Goal: Information Seeking & Learning: Learn about a topic

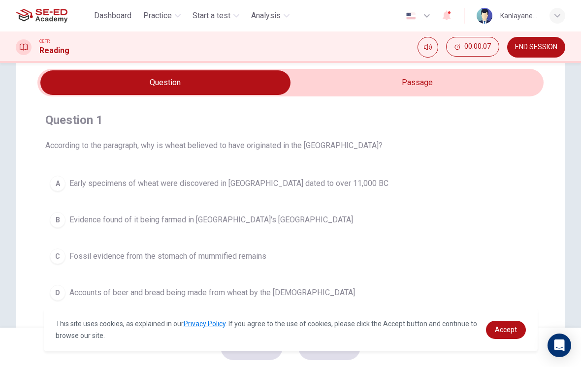
scroll to position [46, 0]
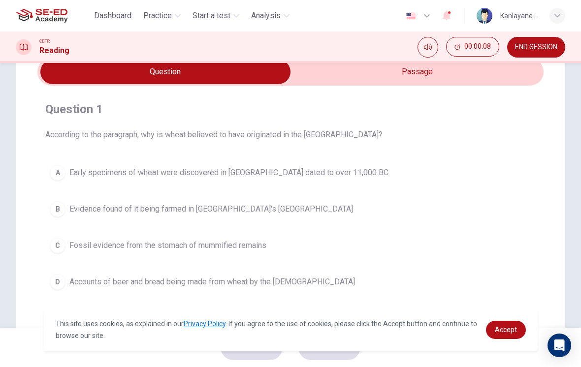
click at [61, 172] on div "A" at bounding box center [58, 173] width 16 height 16
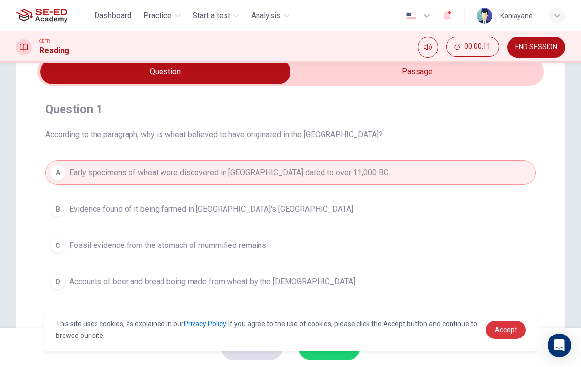
click at [507, 329] on span "Accept" at bounding box center [506, 330] width 22 height 8
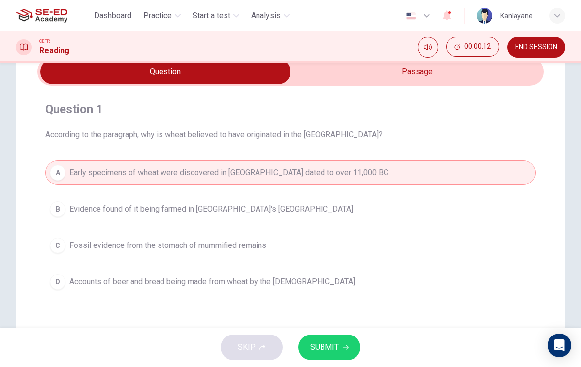
click at [337, 344] on span "SUBMIT" at bounding box center [324, 348] width 29 height 14
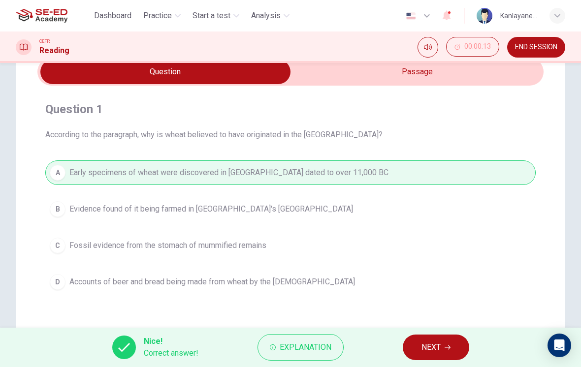
click at [433, 346] on span "NEXT" at bounding box center [431, 348] width 19 height 14
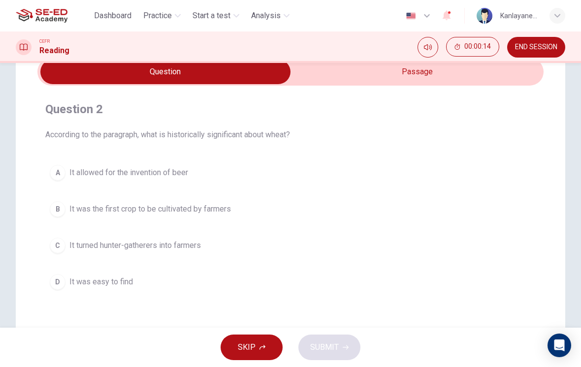
scroll to position [29, 0]
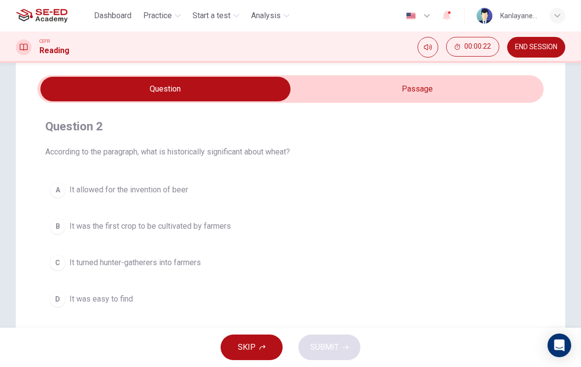
click at [397, 271] on button "C It turned hunter-gatherers into farmers" at bounding box center [290, 263] width 491 height 25
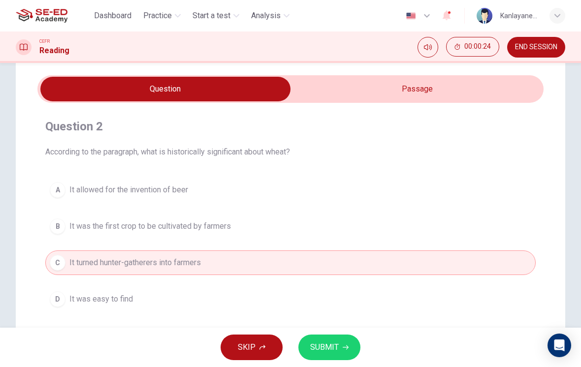
click at [403, 251] on button "C It turned hunter-gatherers into farmers" at bounding box center [290, 263] width 491 height 25
click at [403, 230] on button "B It was the first crop to be cultivated by farmers" at bounding box center [290, 226] width 491 height 25
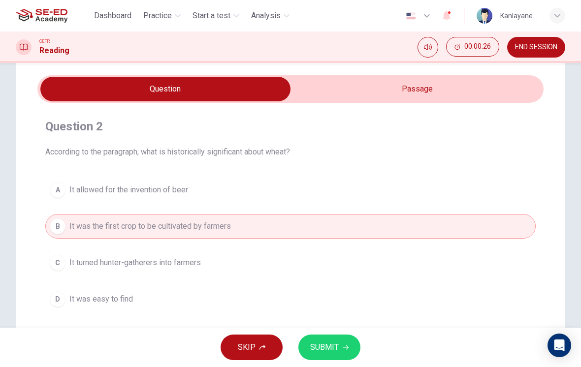
click at [327, 344] on span "SUBMIT" at bounding box center [324, 348] width 29 height 14
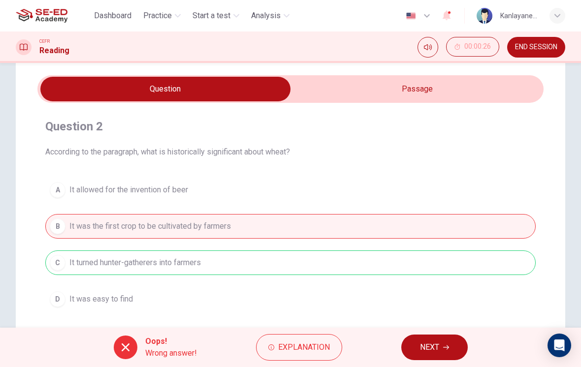
click at [420, 347] on span "NEXT" at bounding box center [429, 348] width 19 height 14
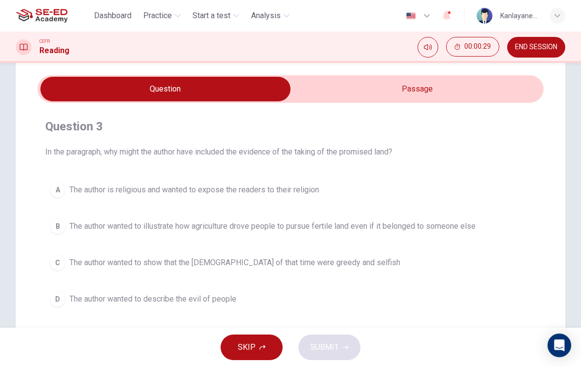
scroll to position [21, 0]
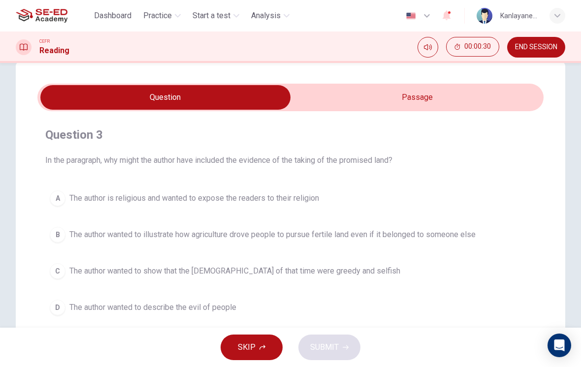
click at [542, 49] on span "END SESSION" at bounding box center [536, 47] width 42 height 8
click at [437, 99] on input "checkbox" at bounding box center [165, 97] width 759 height 25
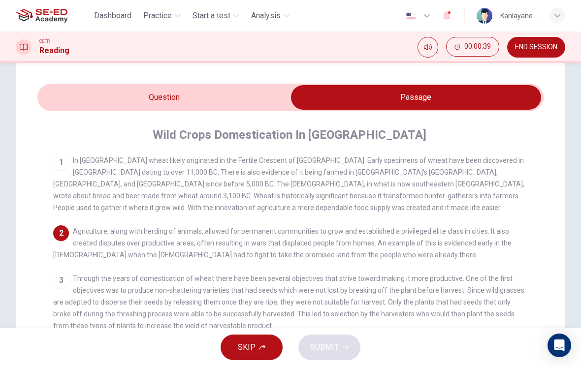
click at [250, 102] on input "checkbox" at bounding box center [415, 97] width 759 height 25
checkbox input "false"
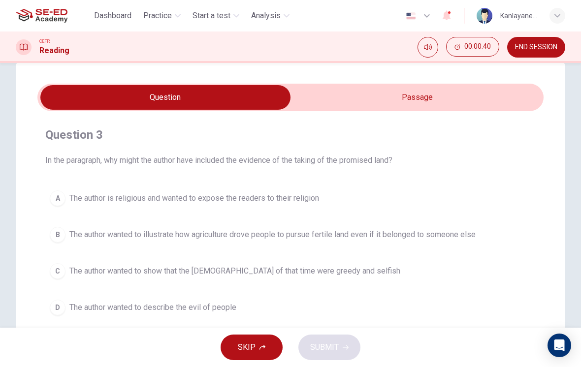
click at [213, 15] on span "Start a test" at bounding box center [212, 16] width 38 height 12
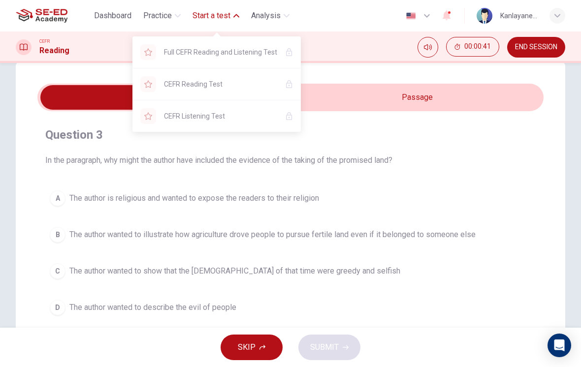
click at [249, 49] on span "Full CEFR Reading and Listening Test" at bounding box center [220, 52] width 113 height 12
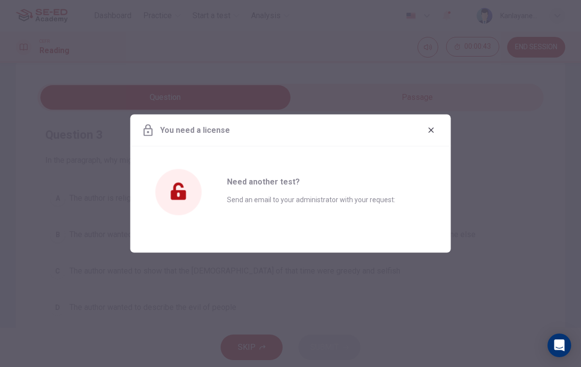
click at [424, 137] on div "You need a license" at bounding box center [291, 131] width 321 height 32
click at [424, 136] on div "You need a license" at bounding box center [291, 131] width 321 height 32
click at [437, 130] on button "button" at bounding box center [432, 131] width 16 height 16
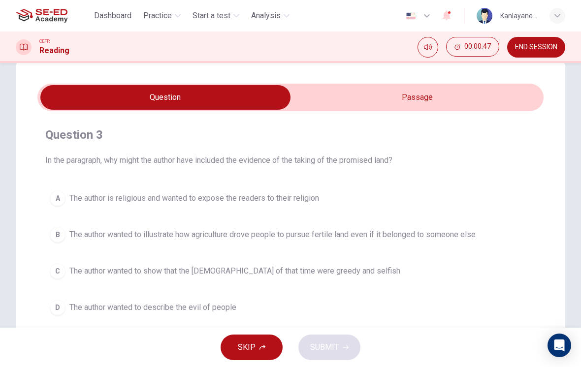
click at [495, 270] on button "C The author wanted to show that the Israelites of that time were greedy and se…" at bounding box center [290, 271] width 491 height 25
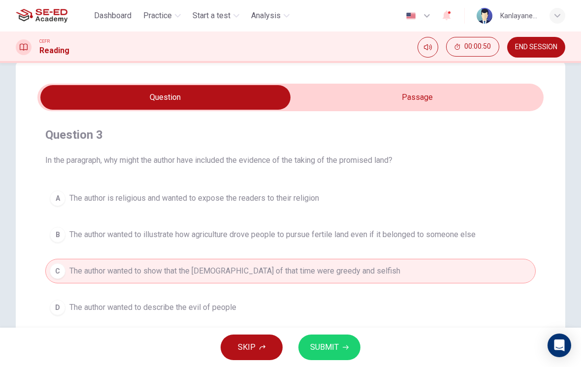
click at [154, 20] on span "Practice" at bounding box center [157, 16] width 29 height 12
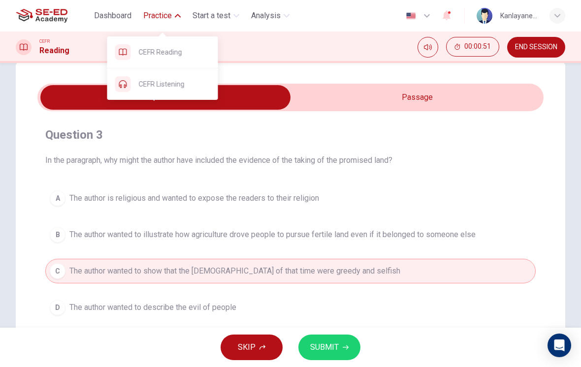
click at [188, 55] on span "CEFR Reading" at bounding box center [174, 52] width 71 height 12
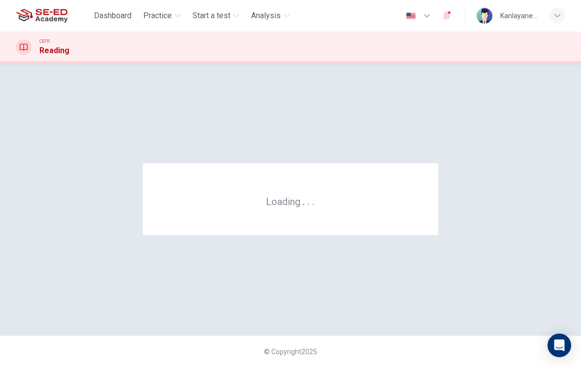
scroll to position [0, 0]
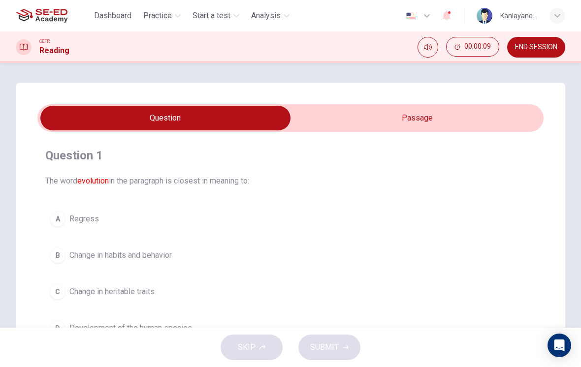
scroll to position [19, 0]
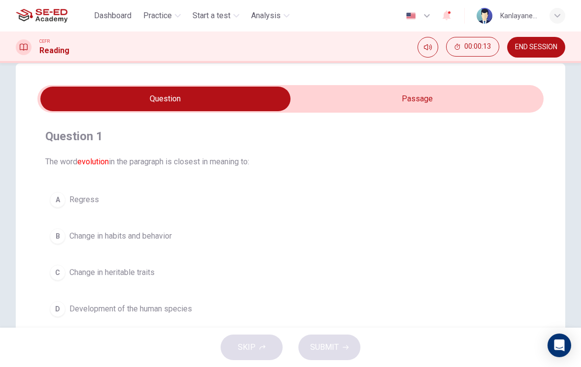
click at [175, 306] on span "Development of the human species" at bounding box center [130, 309] width 123 height 12
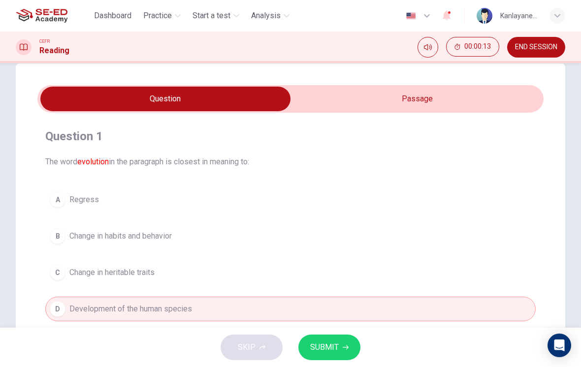
click at [341, 348] on button "SUBMIT" at bounding box center [329, 348] width 62 height 26
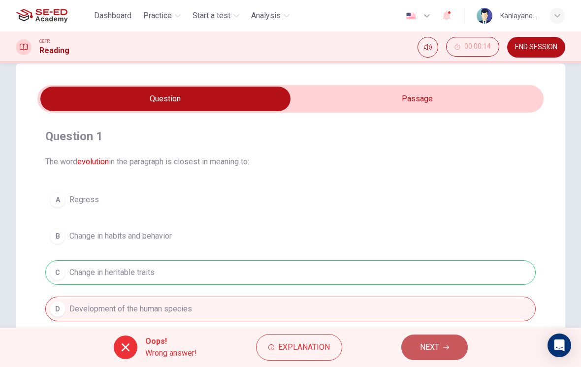
click at [427, 353] on span "NEXT" at bounding box center [429, 348] width 19 height 14
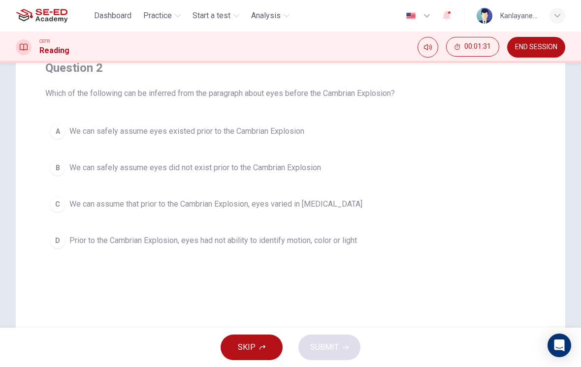
scroll to position [28, 0]
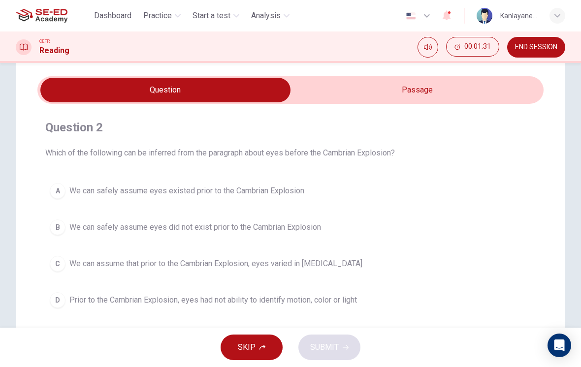
click at [469, 102] on input "checkbox" at bounding box center [165, 90] width 759 height 25
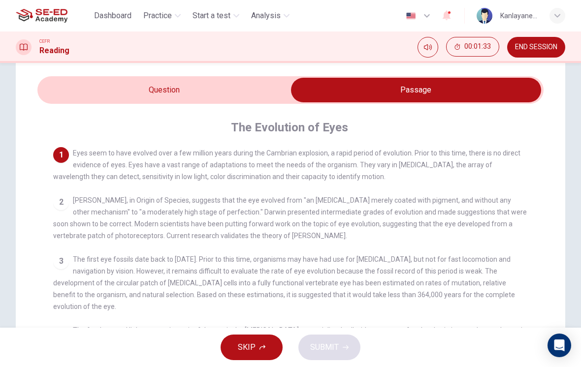
click at [284, 92] on input "checkbox" at bounding box center [415, 90] width 759 height 25
checkbox input "false"
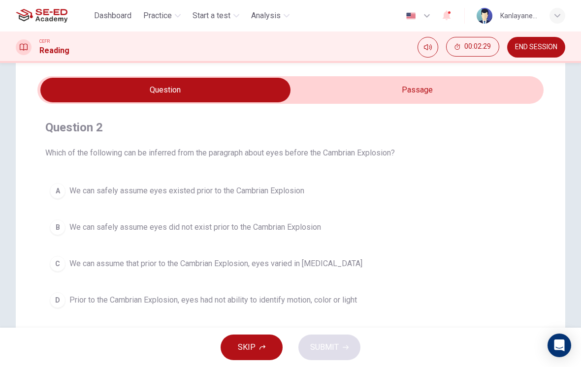
click at [542, 51] on span "END SESSION" at bounding box center [536, 47] width 42 height 8
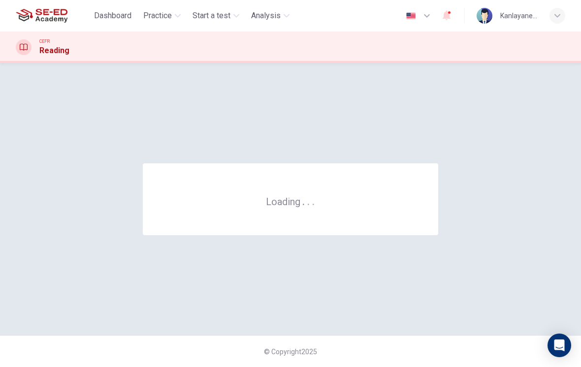
scroll to position [0, 0]
